Goal: Information Seeking & Learning: Learn about a topic

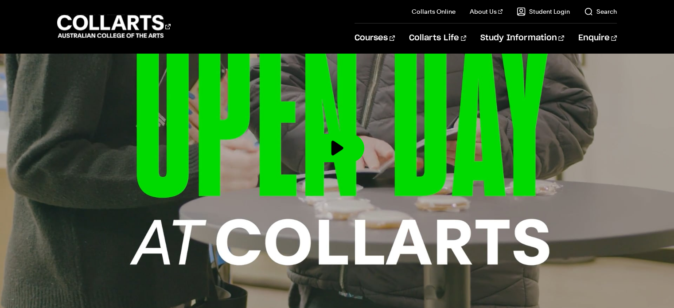
scroll to position [278, 0]
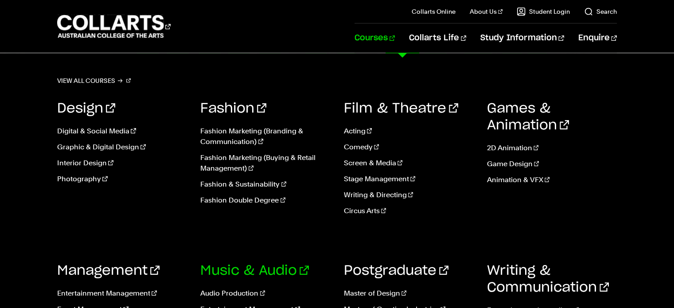
click at [254, 272] on link "Music & Audio" at bounding box center [254, 270] width 109 height 13
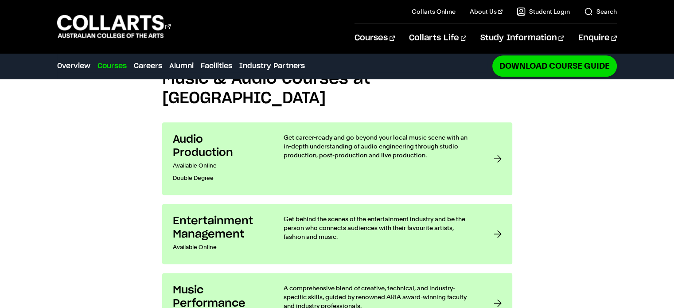
scroll to position [688, 0]
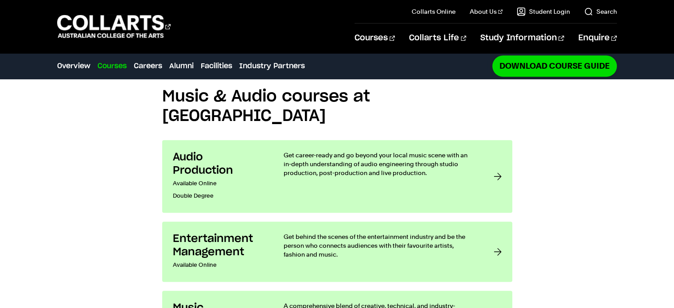
click at [550, 207] on div "Music & Audio courses at Collarts Audio Production Available Online Double Degr…" at bounding box center [337, 249] width 674 height 370
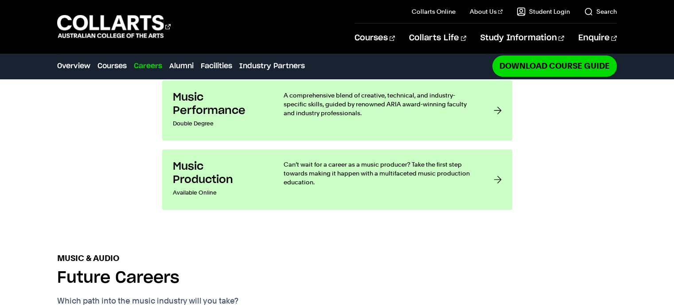
scroll to position [901, 0]
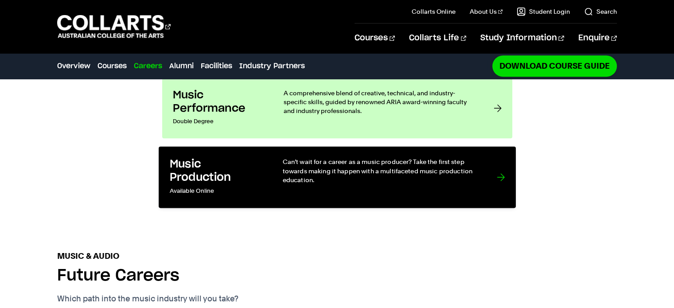
click at [450, 157] on p "Can’t wait for a career as a music producer? Take the first step towards making…" at bounding box center [380, 170] width 196 height 27
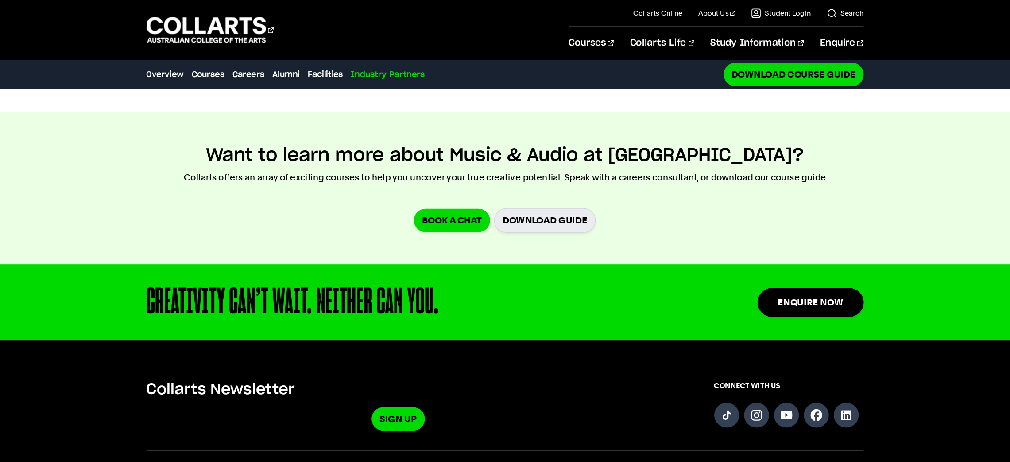
scroll to position [2840, 0]
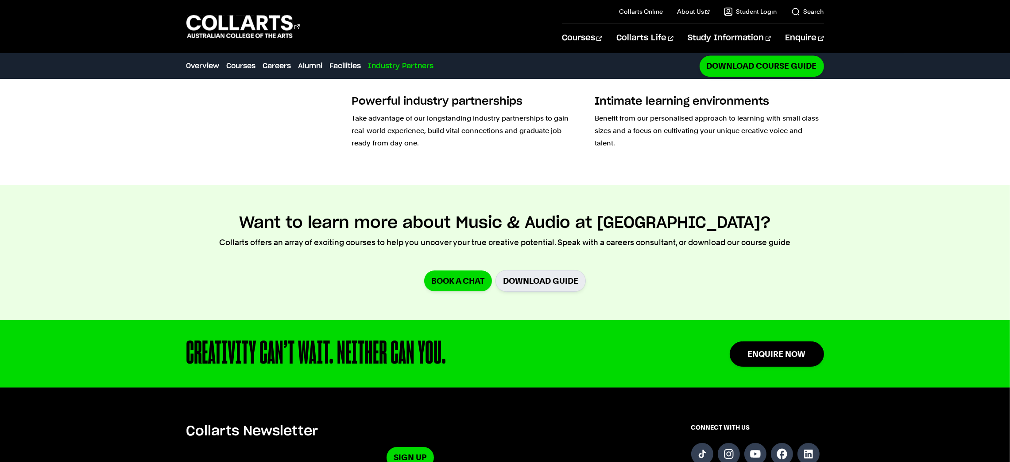
drag, startPoint x: 680, startPoint y: 0, endPoint x: 449, endPoint y: 12, distance: 231.1
click at [449, 12] on div "Courses Collarts Online Study 100% online About Us History & Values Strategic P…" at bounding box center [506, 26] width 810 height 53
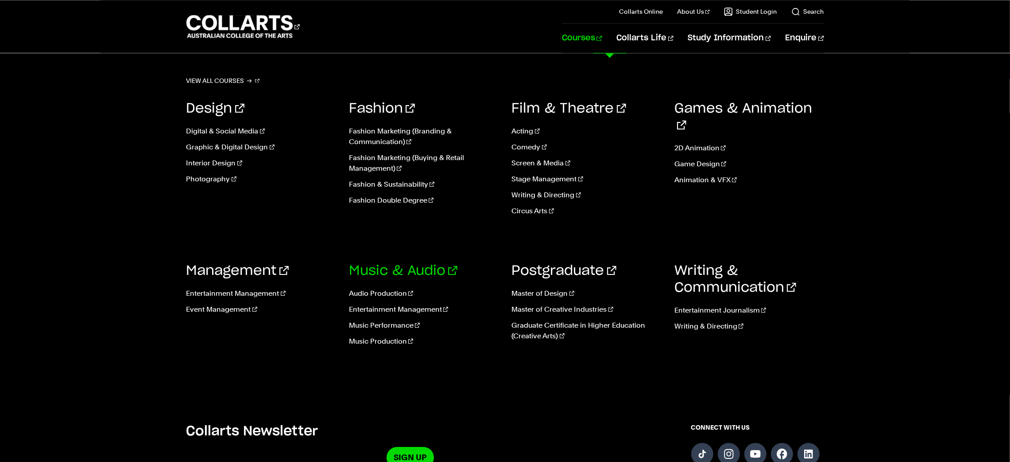
click at [404, 270] on link "Music & Audio" at bounding box center [403, 270] width 109 height 13
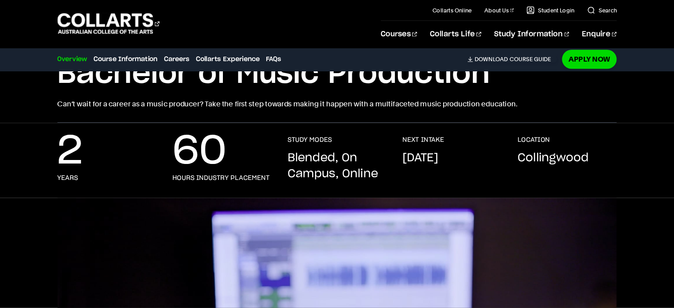
scroll to position [77, 0]
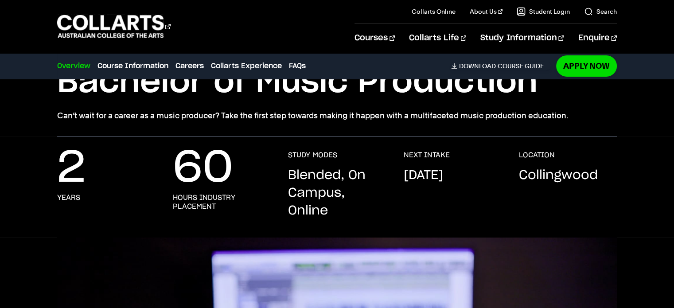
drag, startPoint x: 1013, startPoint y: 0, endPoint x: 450, endPoint y: 107, distance: 573.2
click at [450, 107] on div "Bachelor of Music Production Can’t wait for a career as a music producer? Take …" at bounding box center [336, 91] width 559 height 59
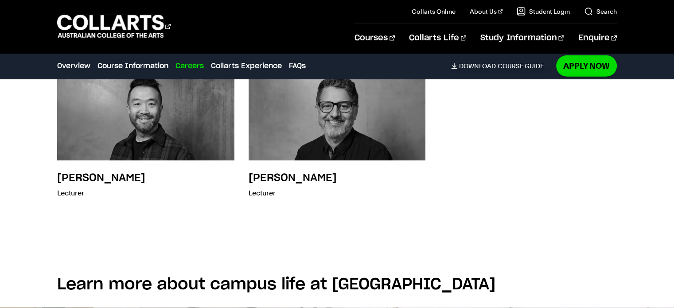
scroll to position [2289, 0]
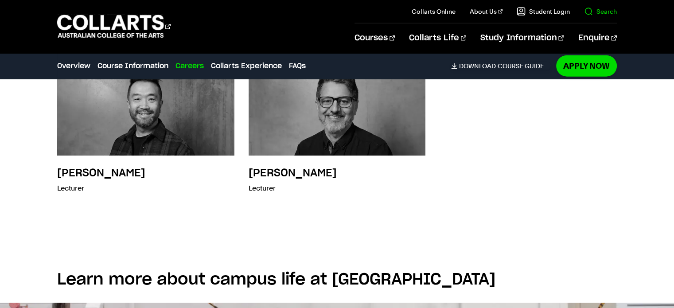
click at [590, 12] on link "Search" at bounding box center [600, 11] width 33 height 9
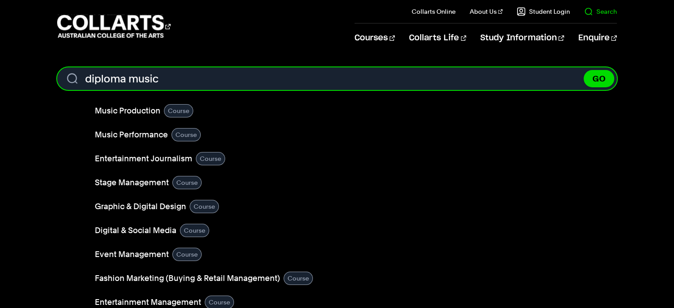
type input "diploma music"
click at [583, 70] on button "GO" at bounding box center [598, 78] width 31 height 17
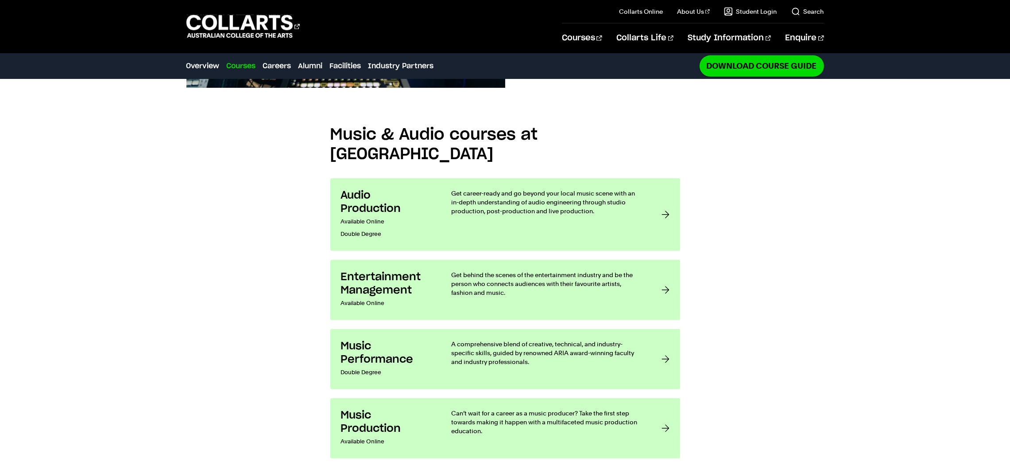
scroll to position [803, 0]
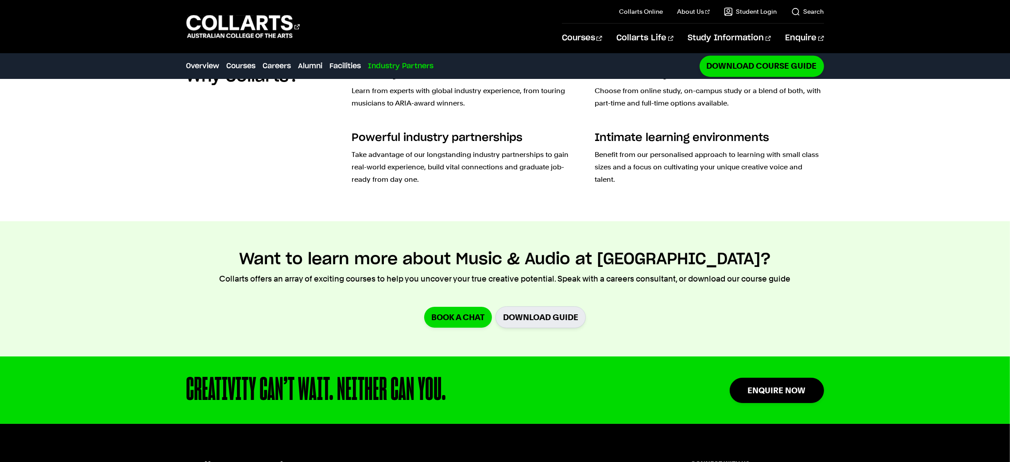
scroll to position [2813, 0]
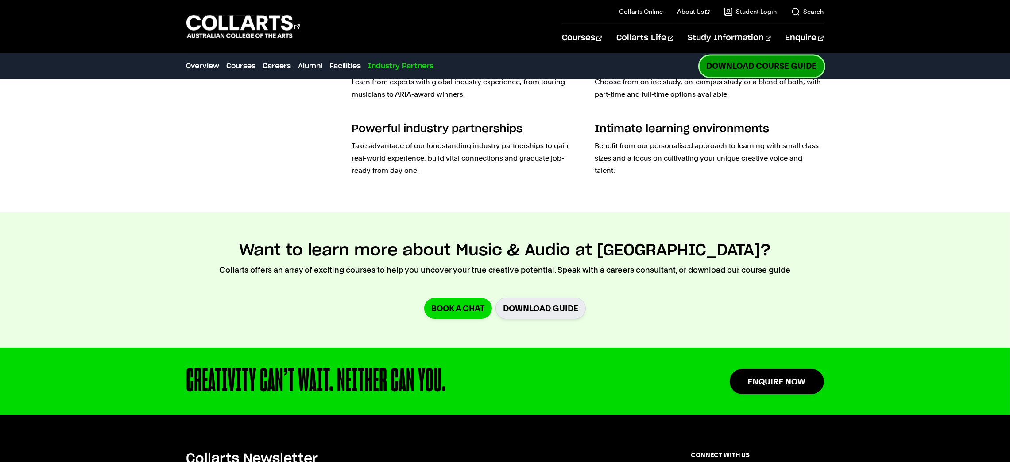
click at [786, 61] on link "Download Course Guide" at bounding box center [762, 65] width 124 height 21
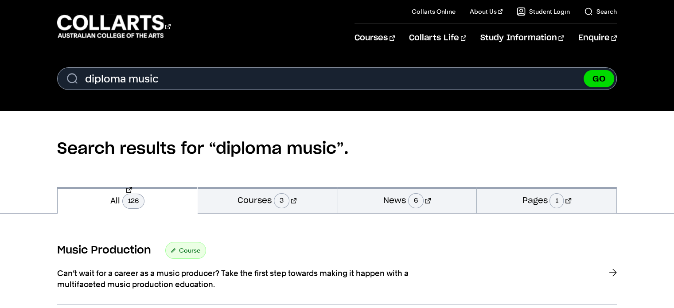
click at [671, 51] on div "Courses Collarts Online Study 100% online About Us History & Values Strategic P…" at bounding box center [337, 26] width 674 height 53
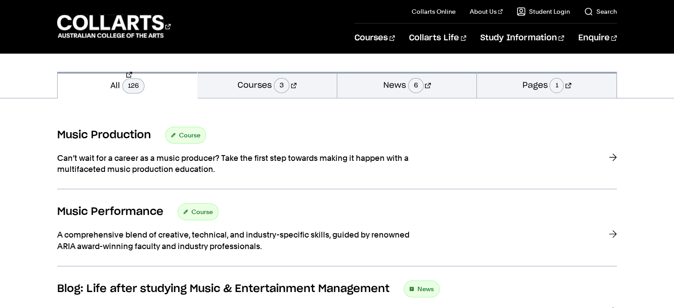
scroll to position [112, 0]
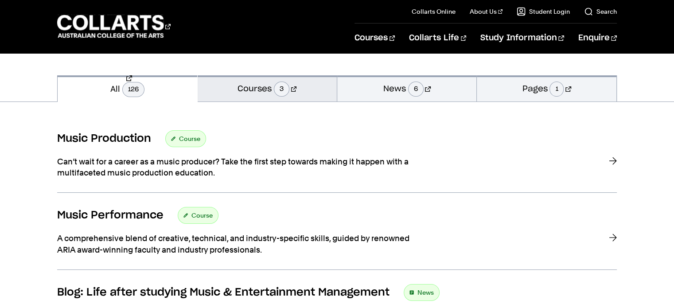
click at [239, 97] on link "Courses 3" at bounding box center [267, 88] width 139 height 26
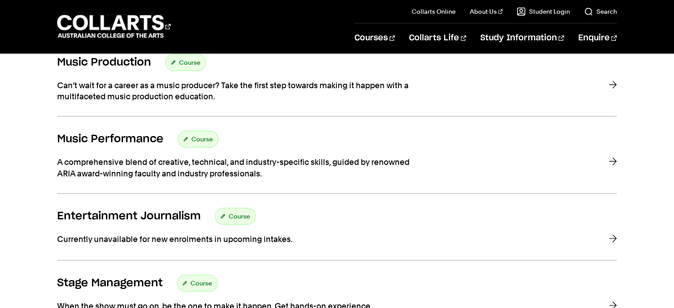
scroll to position [141, 0]
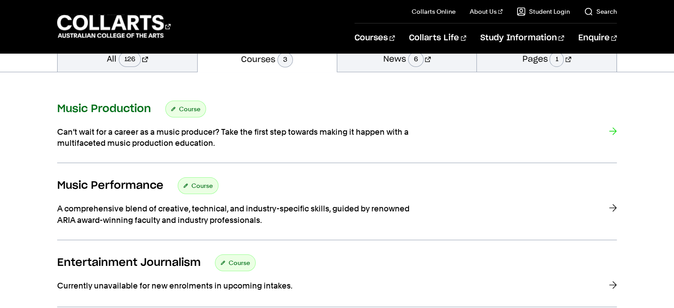
click at [117, 105] on h3 "Music Production" at bounding box center [104, 108] width 94 height 13
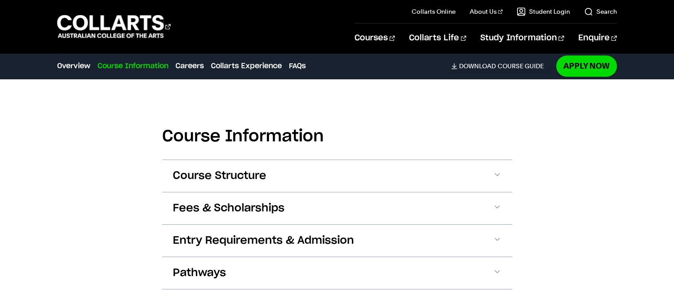
scroll to position [1087, 0]
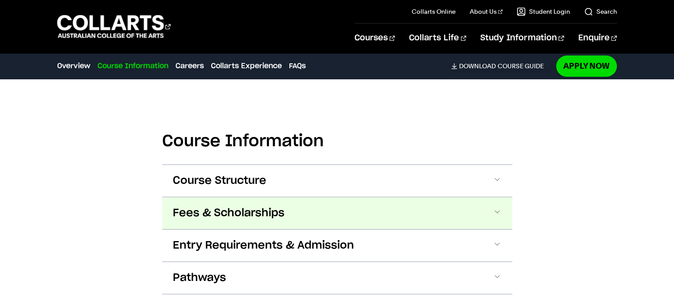
click at [363, 209] on button "Fees & Scholarships" at bounding box center [337, 213] width 350 height 32
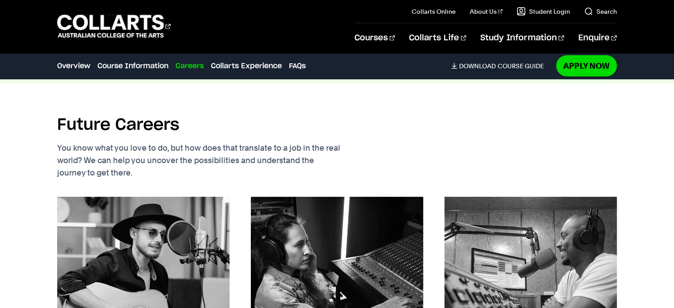
scroll to position [1806, 0]
